Goal: Task Accomplishment & Management: Use online tool/utility

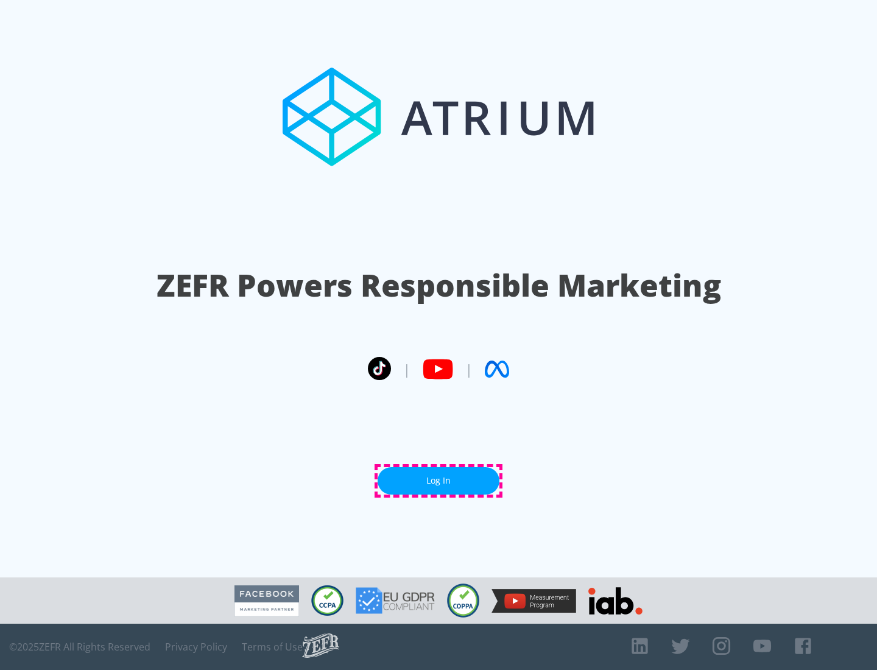
click at [439, 481] on link "Log In" at bounding box center [439, 480] width 122 height 27
